Goal: Book appointment/travel/reservation

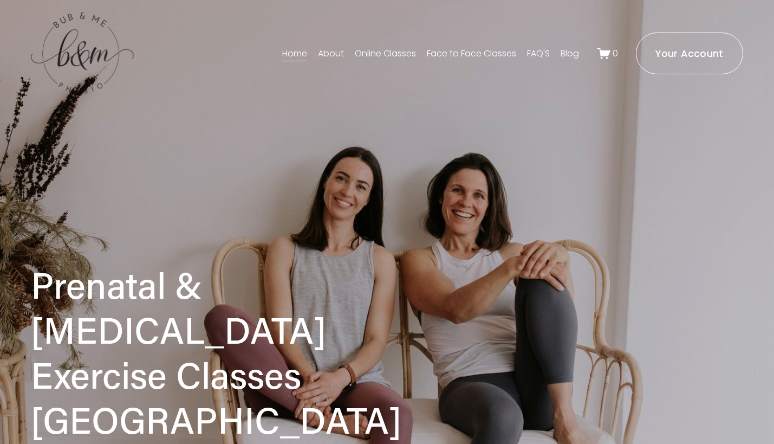
click at [450, 50] on link "Face to Face Classes" at bounding box center [471, 53] width 89 height 17
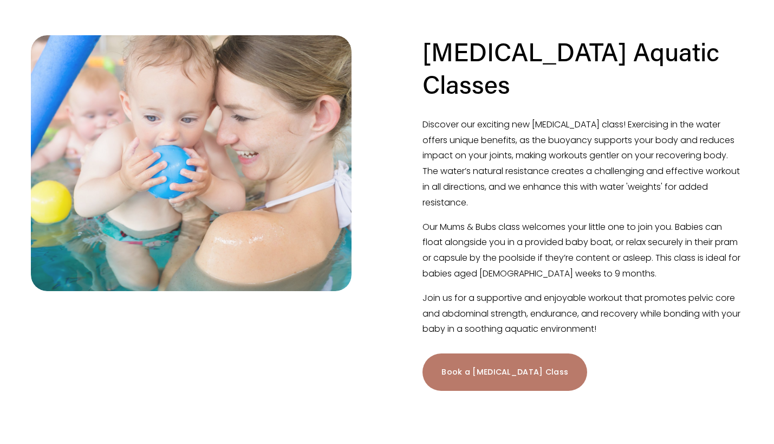
scroll to position [979, 0]
click at [473, 353] on link "Book a [MEDICAL_DATA] Class" at bounding box center [505, 371] width 165 height 37
